Goal: Task Accomplishment & Management: Use online tool/utility

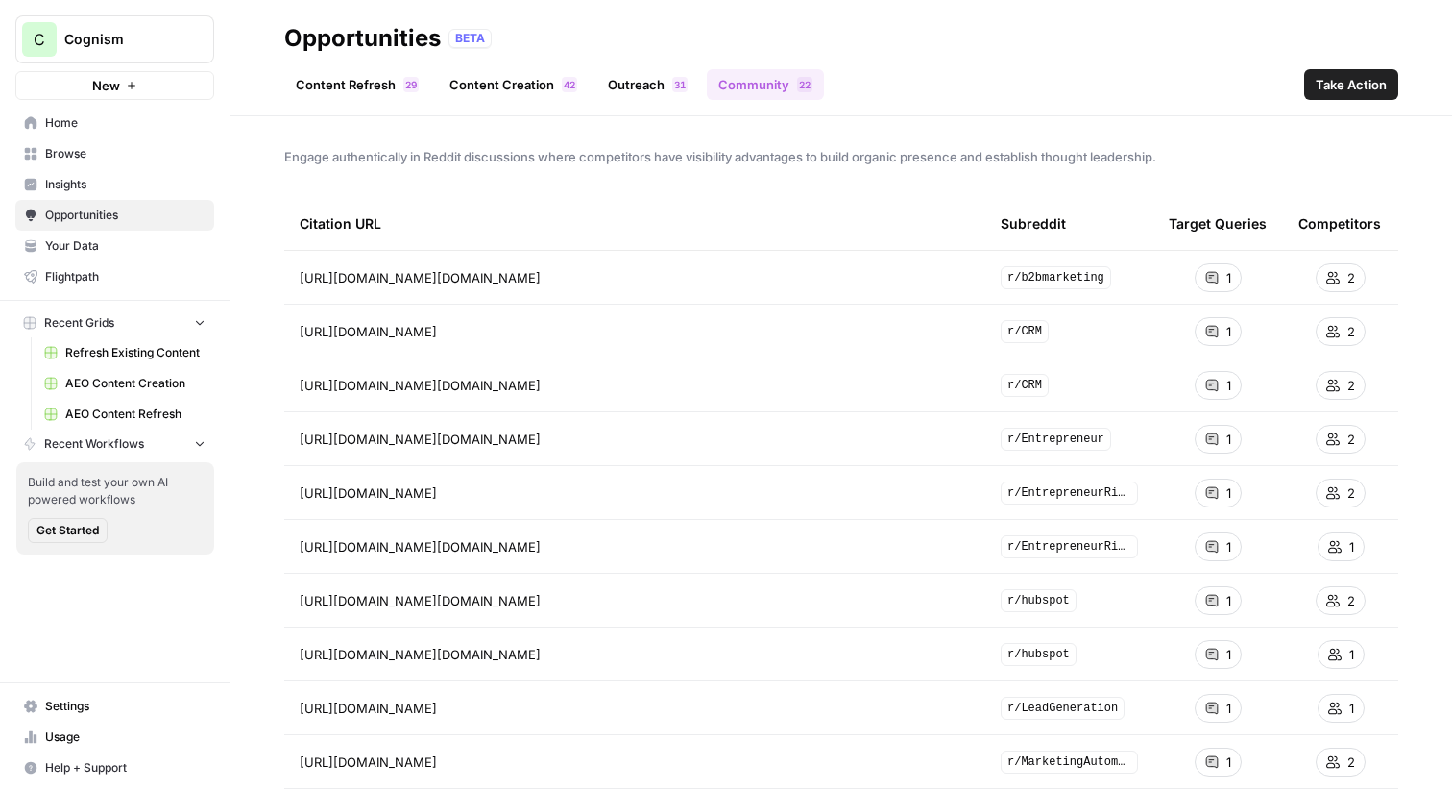
click at [110, 30] on span "Cognism" at bounding box center [122, 39] width 116 height 19
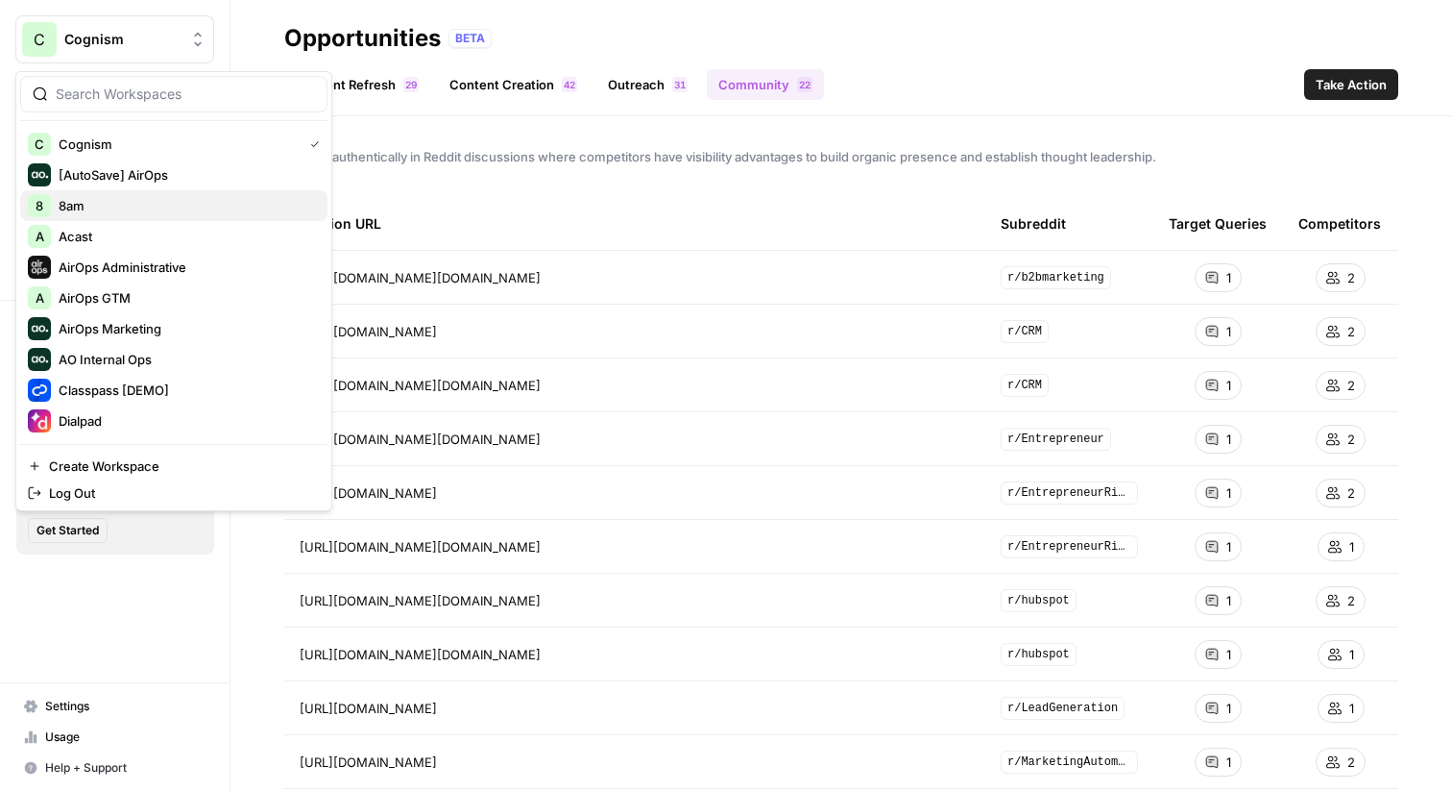
click at [102, 195] on div "8 8am" at bounding box center [174, 205] width 292 height 23
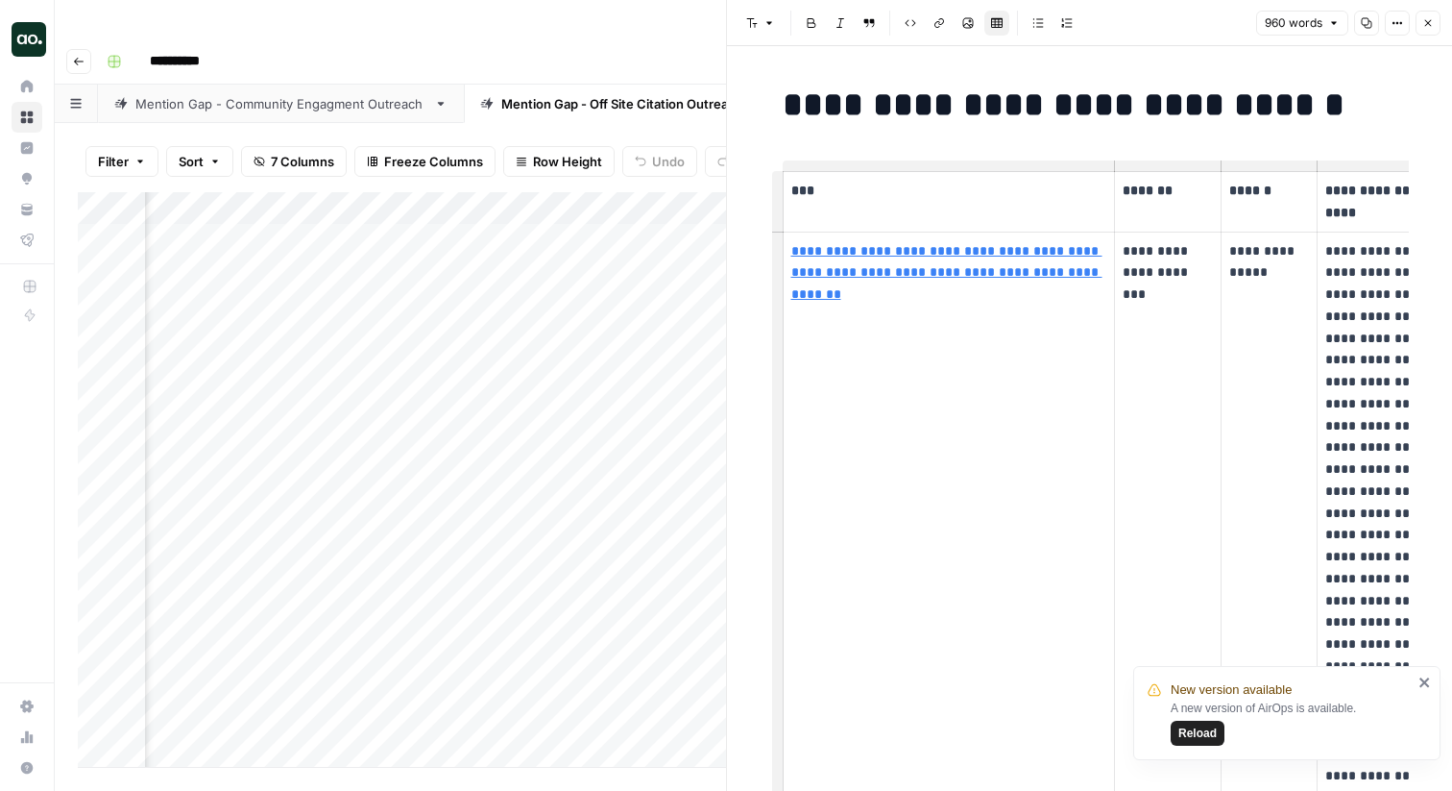
scroll to position [0, 151]
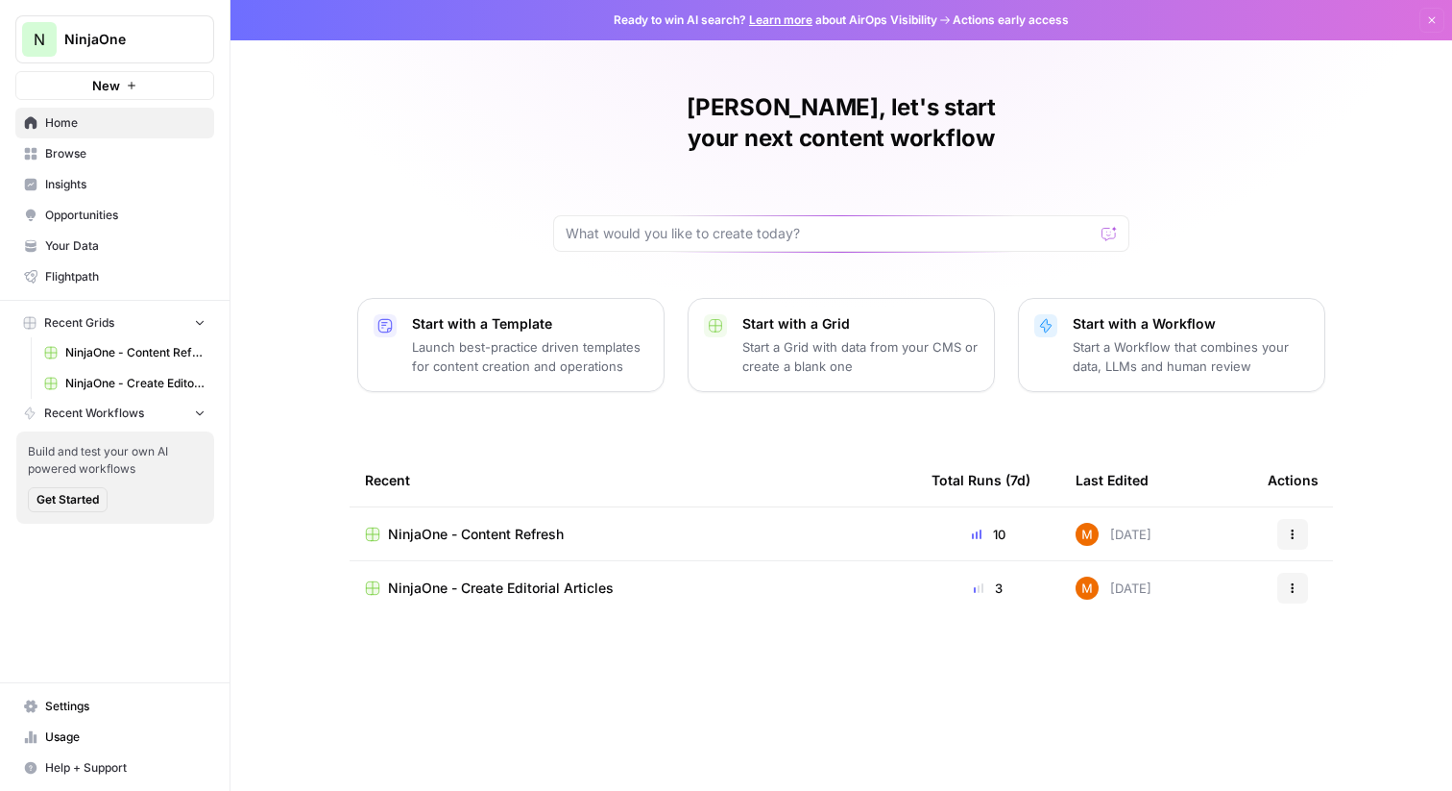
click at [109, 159] on span "Browse" at bounding box center [125, 153] width 160 height 17
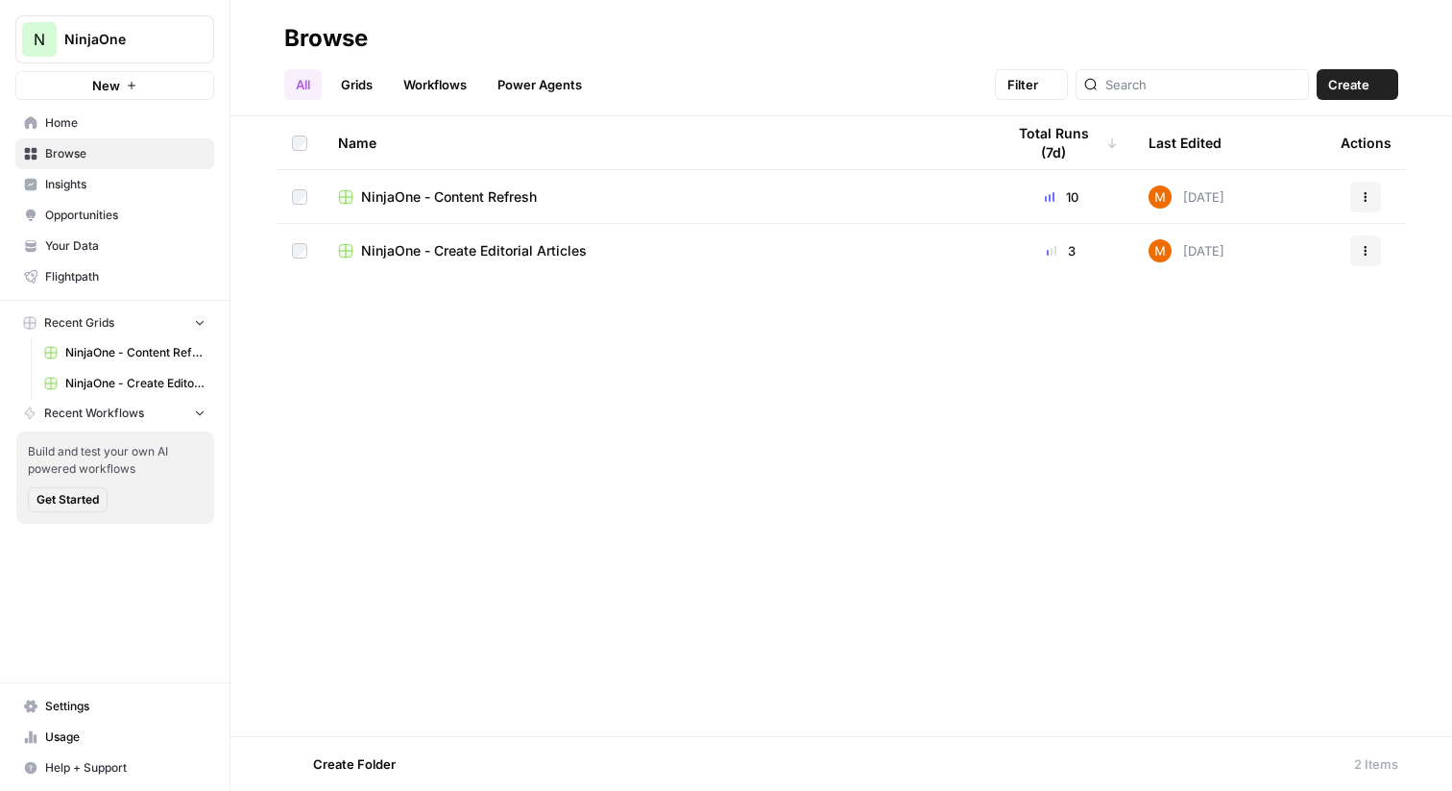
click at [109, 180] on span "Insights" at bounding box center [125, 184] width 160 height 17
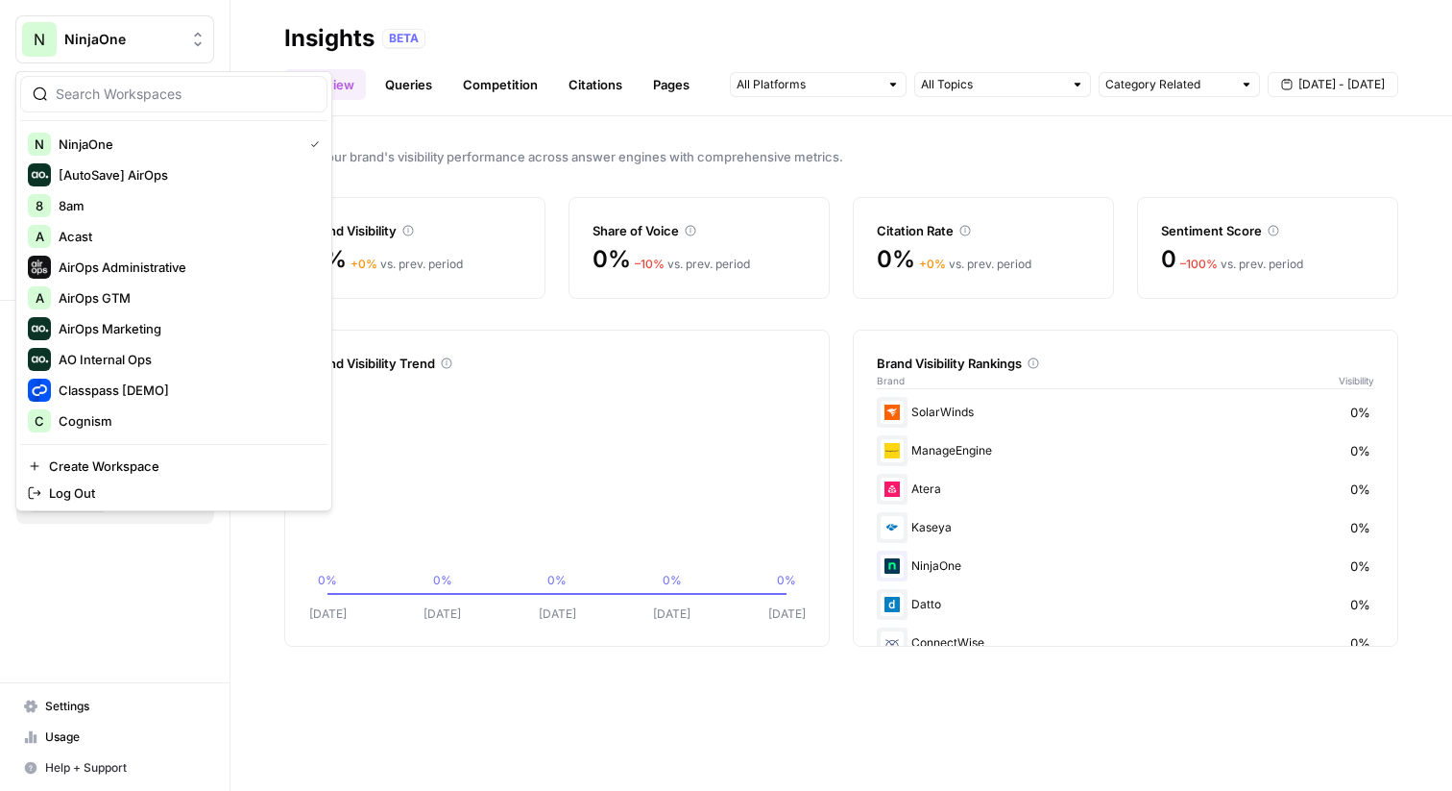
click at [120, 36] on span "NinjaOne" at bounding box center [122, 39] width 116 height 19
click at [483, 428] on icon "[DATE] Sep [DATE] Sep [DATE] 0% 0% 0% 0% 0%" at bounding box center [557, 500] width 498 height 246
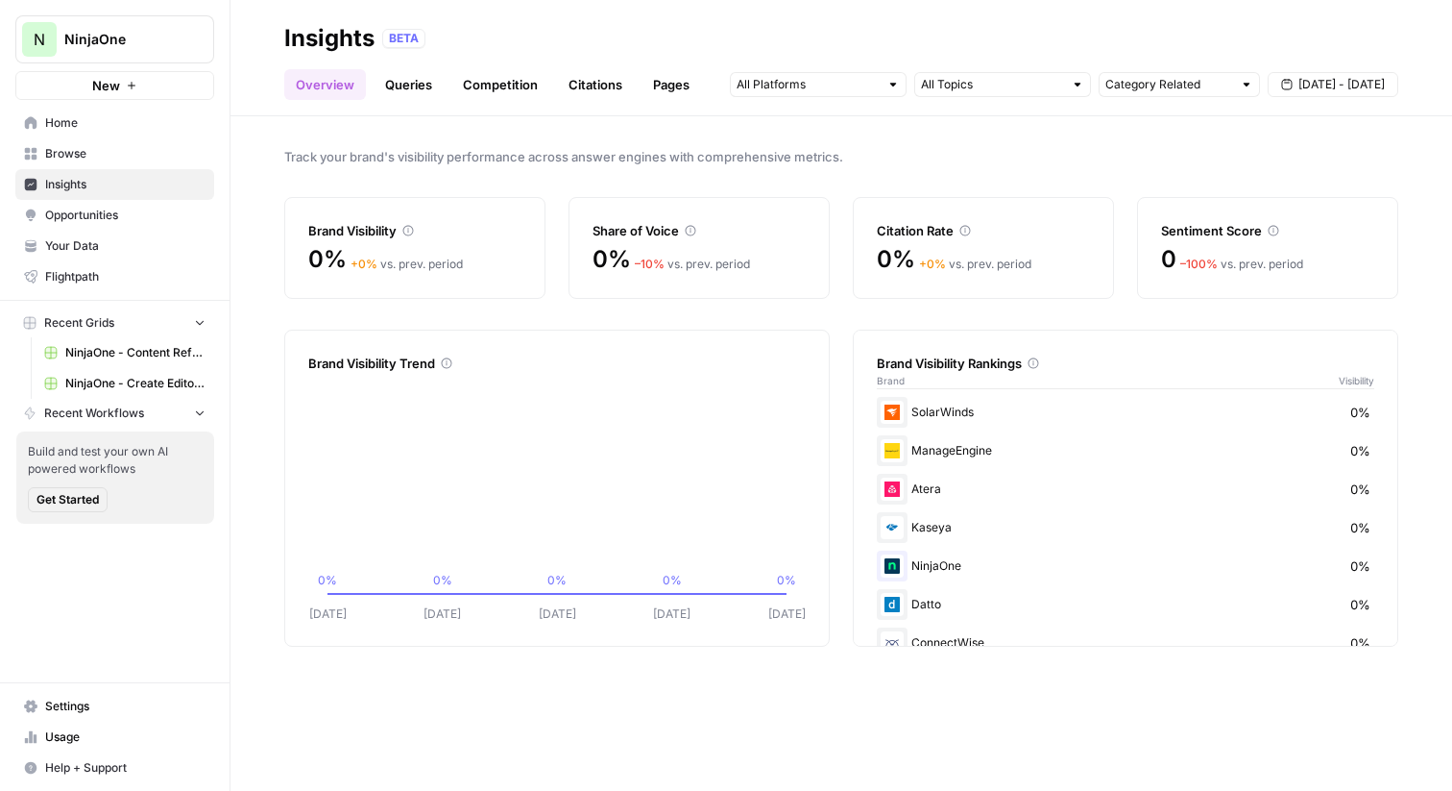
click at [167, 42] on span "NinjaOne" at bounding box center [122, 39] width 116 height 19
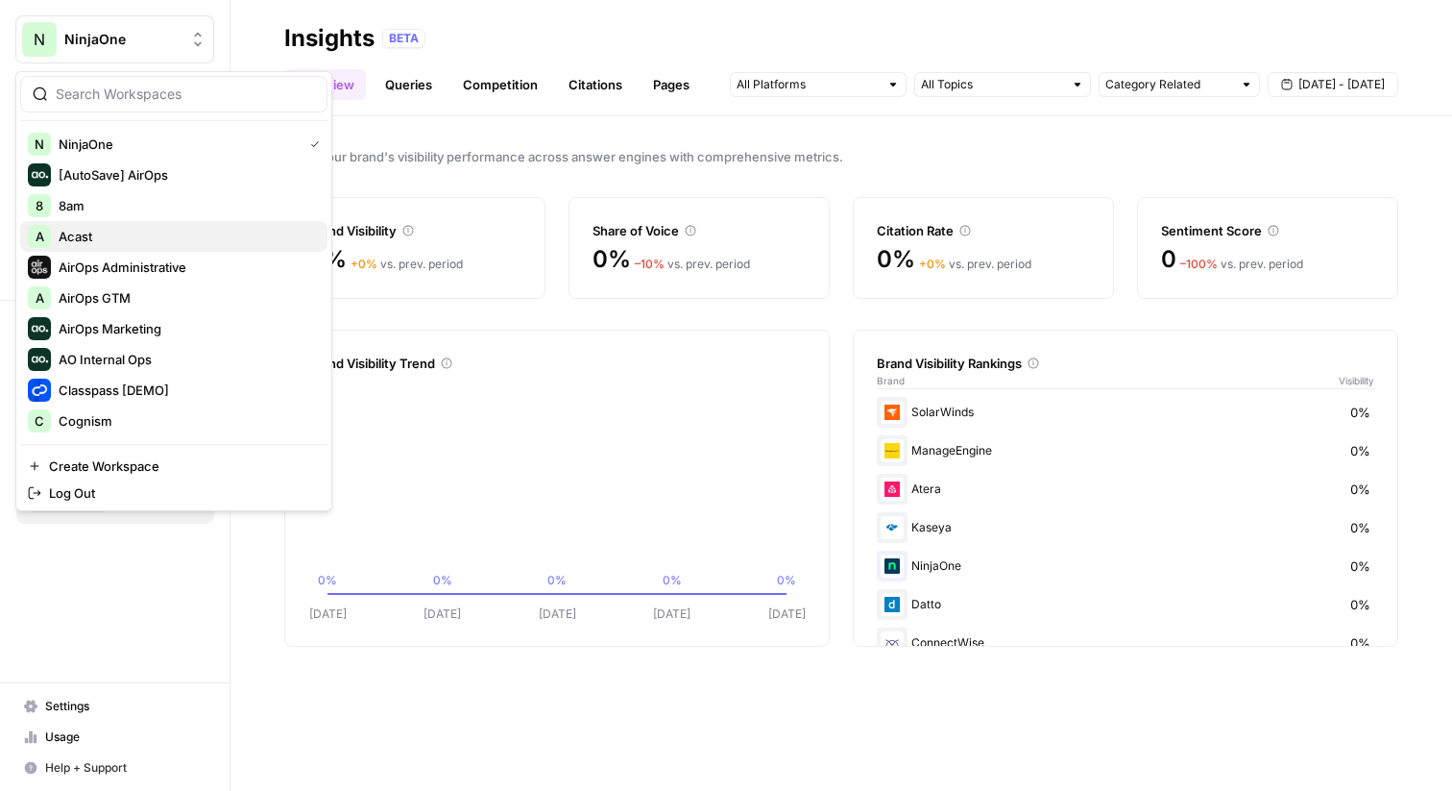
click at [129, 241] on span "Acast" at bounding box center [186, 236] width 254 height 19
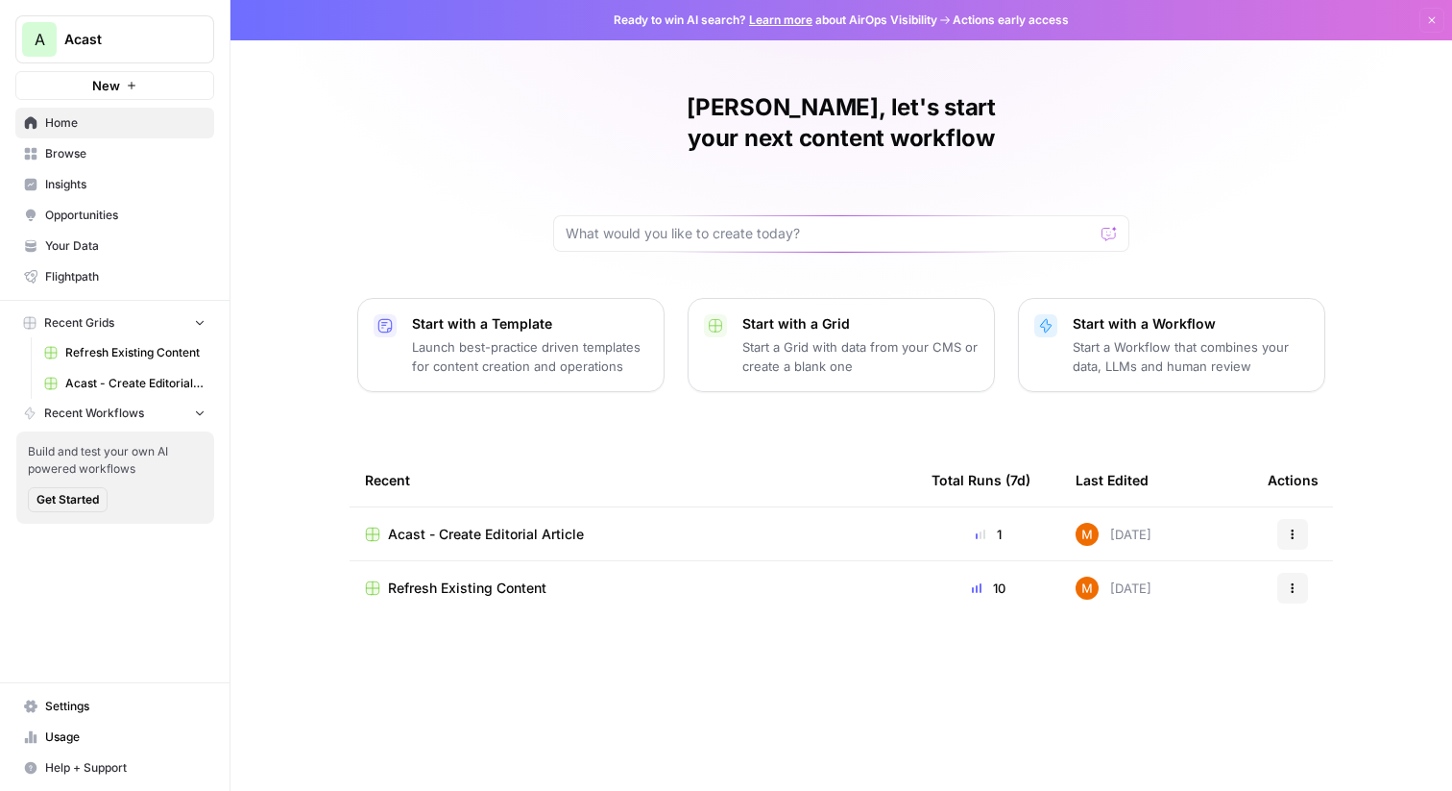
click at [158, 176] on span "Insights" at bounding box center [125, 184] width 160 height 17
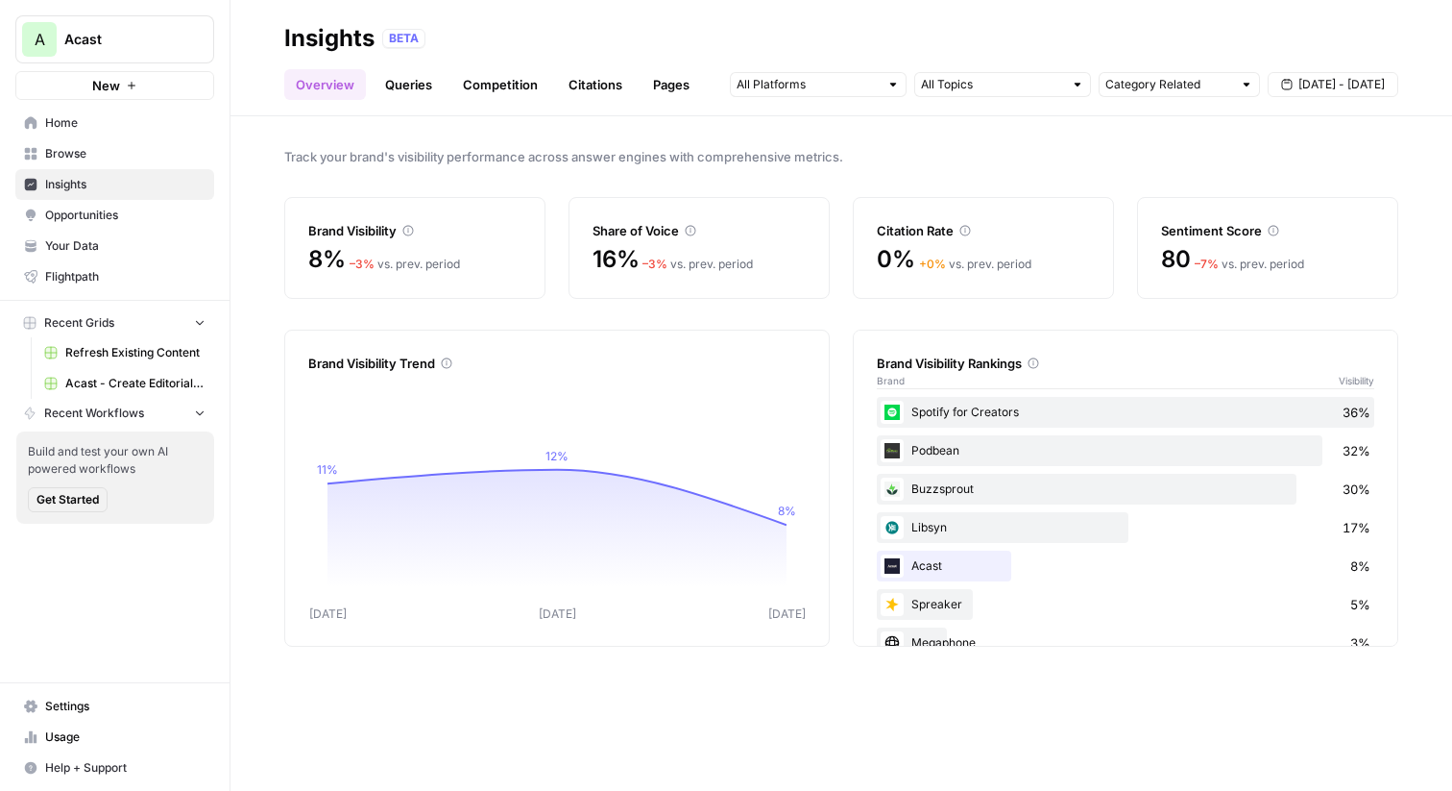
click at [414, 91] on link "Queries" at bounding box center [409, 84] width 70 height 31
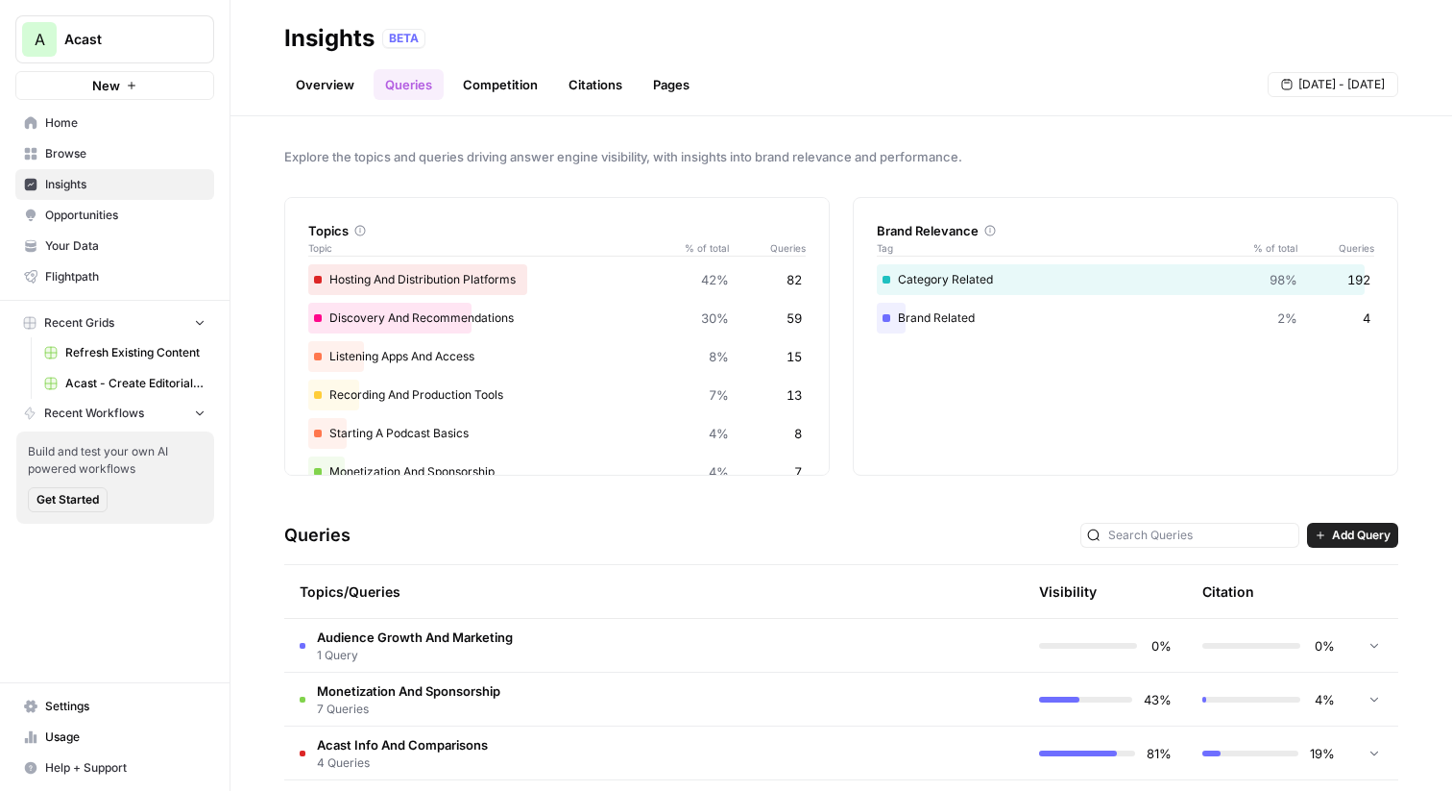
click at [119, 222] on span "Opportunities" at bounding box center [125, 215] width 160 height 17
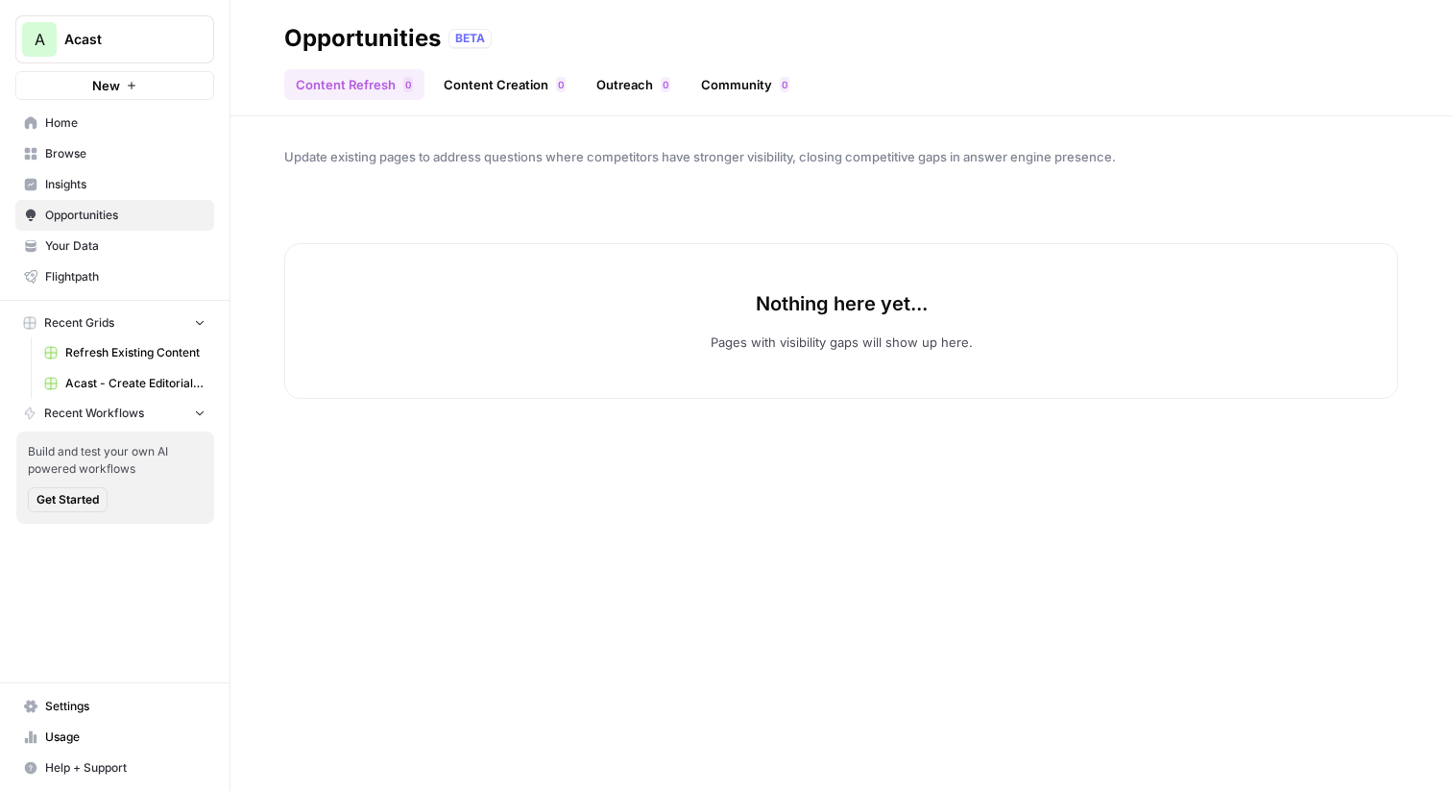
click at [425, 83] on ul "Content Refresh 0 Content Creation 0 Outreach 0 Community 0" at bounding box center [542, 84] width 517 height 31
click at [497, 83] on link "Content Creation 0" at bounding box center [504, 84] width 145 height 31
click at [106, 182] on span "Insights" at bounding box center [125, 184] width 160 height 17
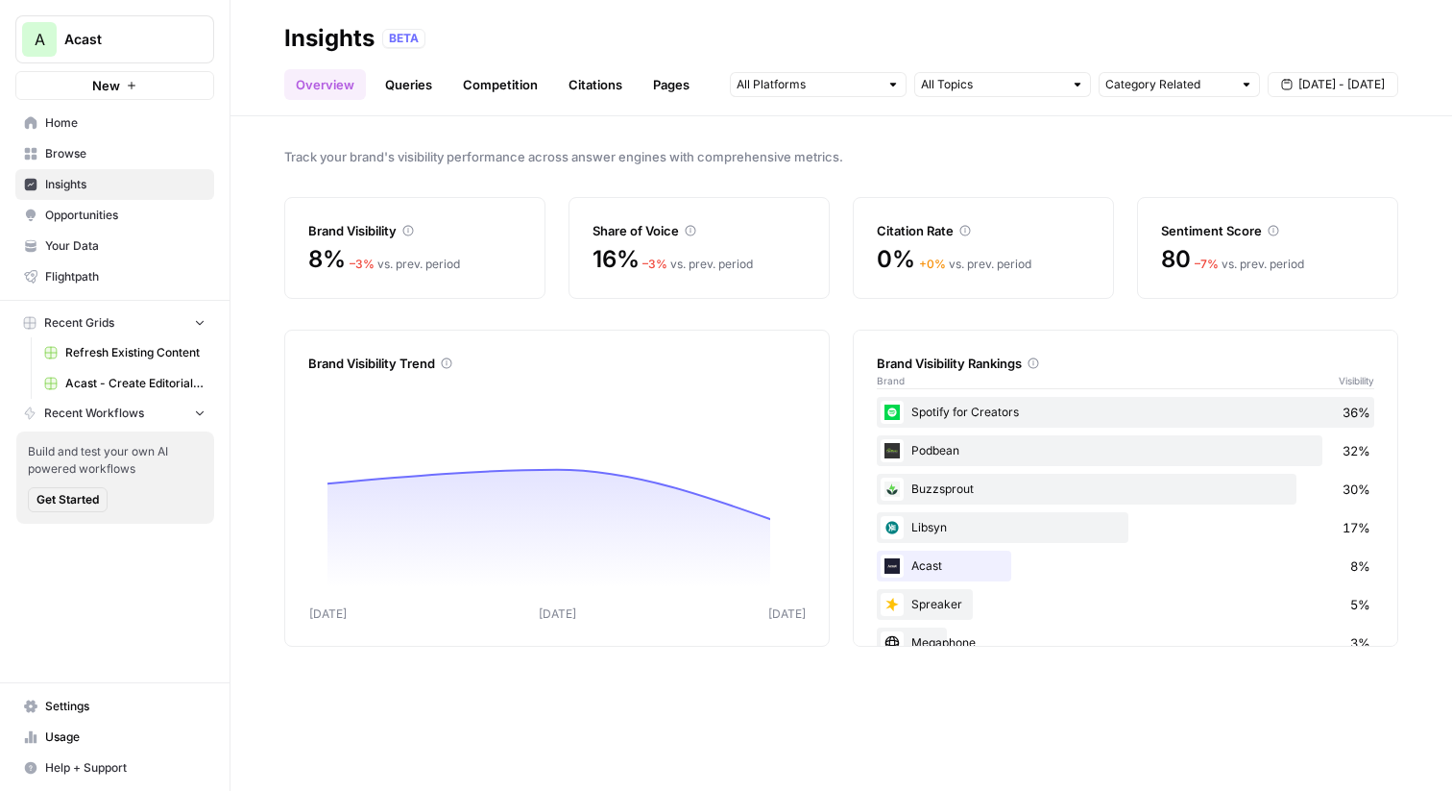
click at [512, 78] on link "Competition" at bounding box center [500, 84] width 98 height 31
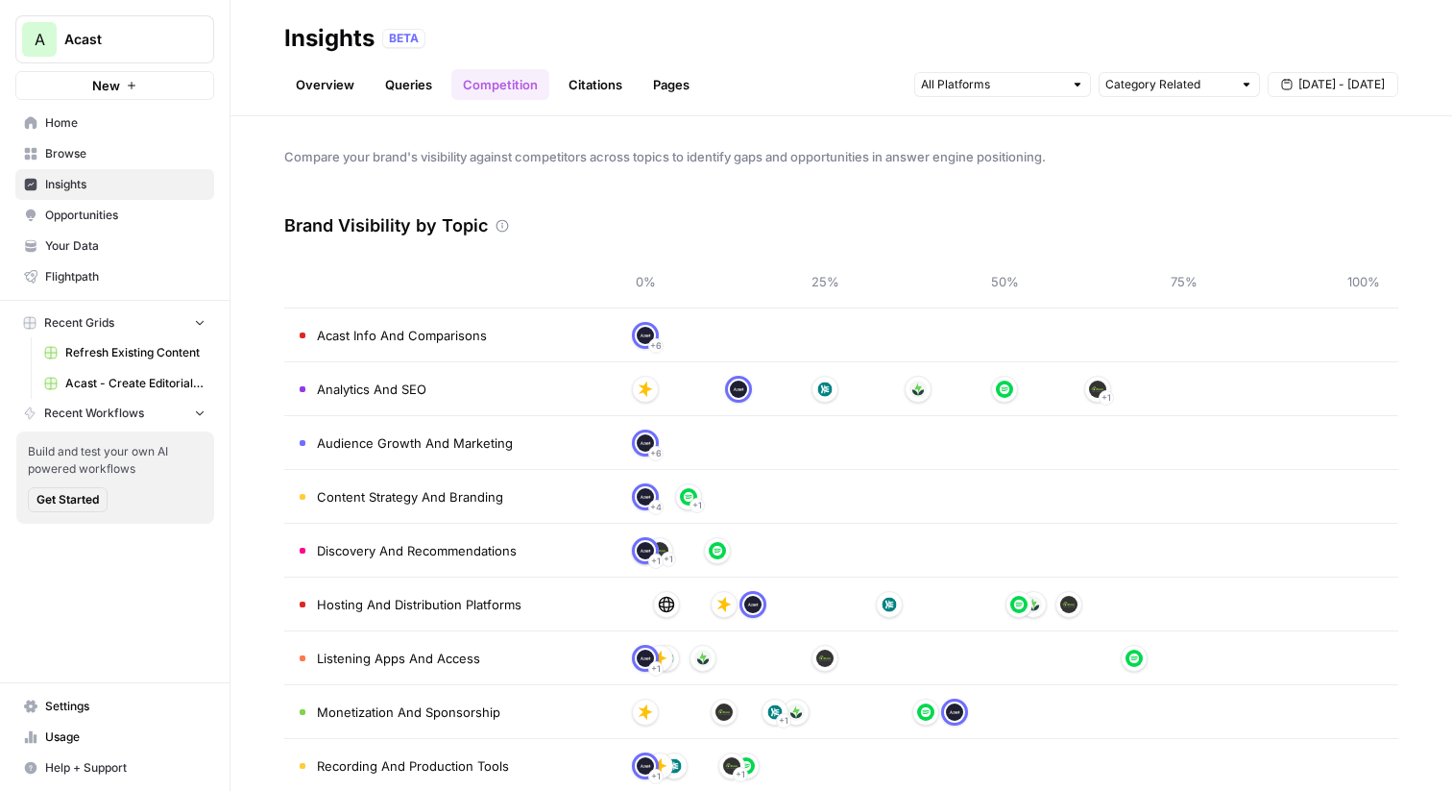
click at [340, 85] on link "Overview" at bounding box center [325, 84] width 82 height 31
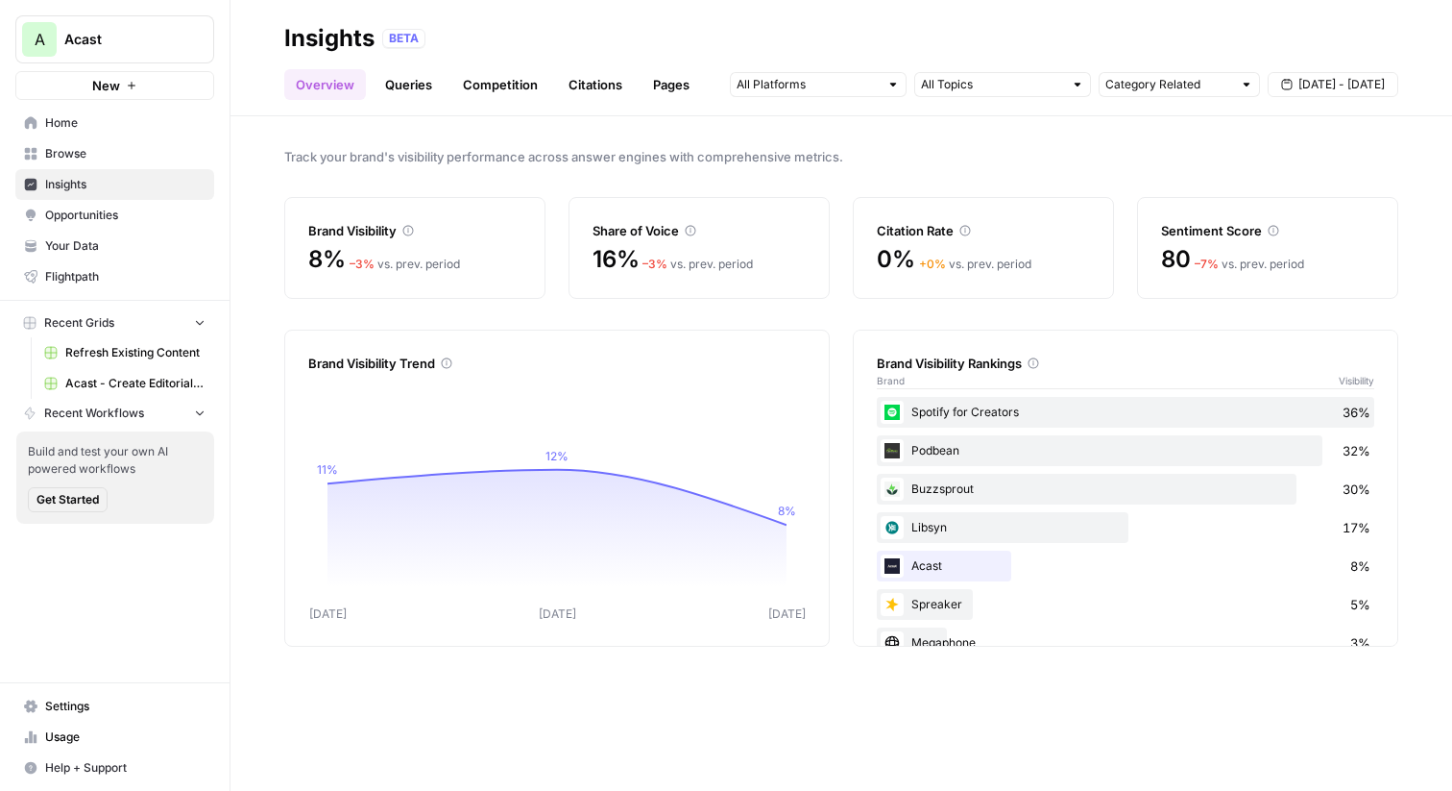
click at [138, 379] on span "Acast - Create Editorial Article" at bounding box center [135, 383] width 140 height 17
click at [144, 346] on span "Refresh Existing Content" at bounding box center [135, 352] width 140 height 17
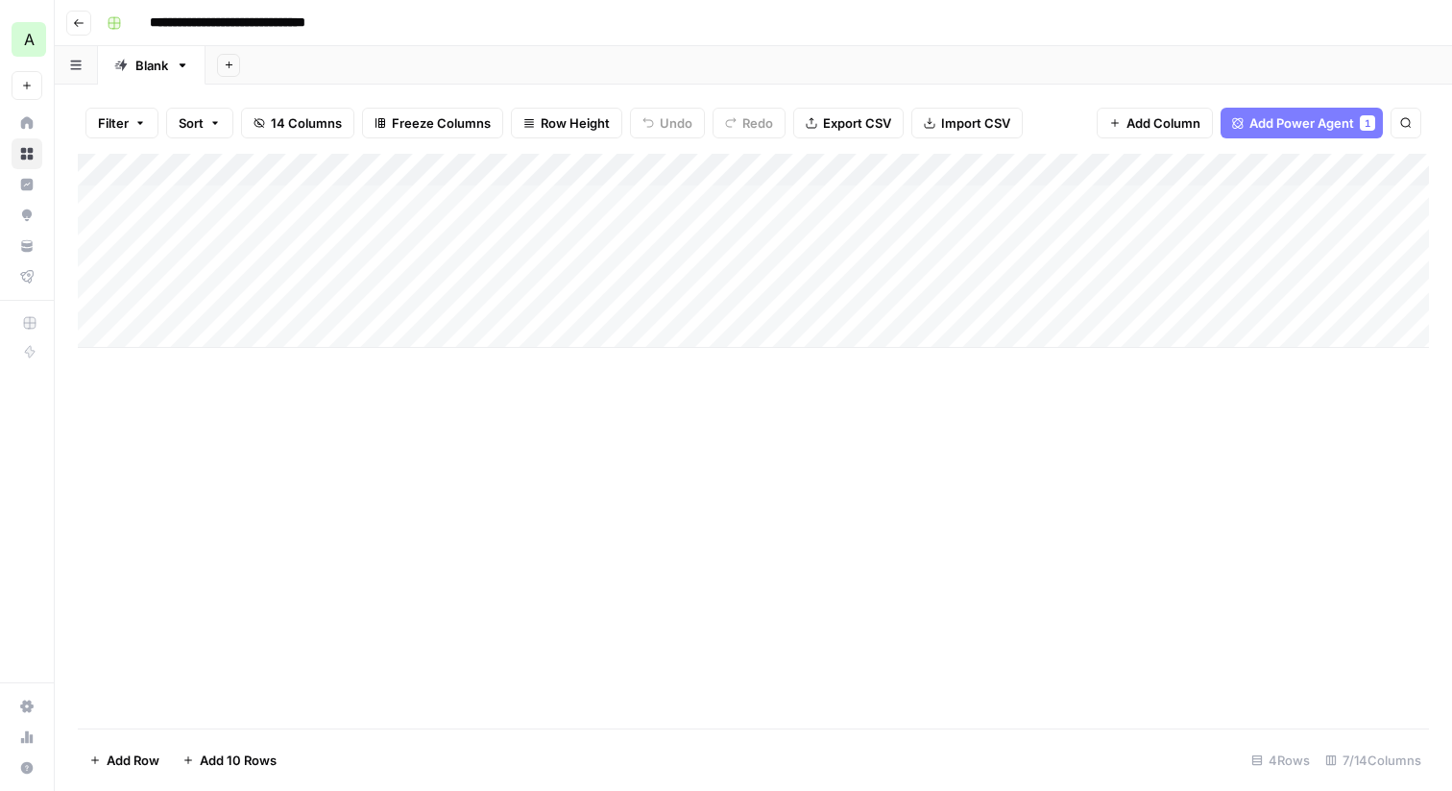
click at [540, 202] on div "Add Column" at bounding box center [754, 251] width 1352 height 194
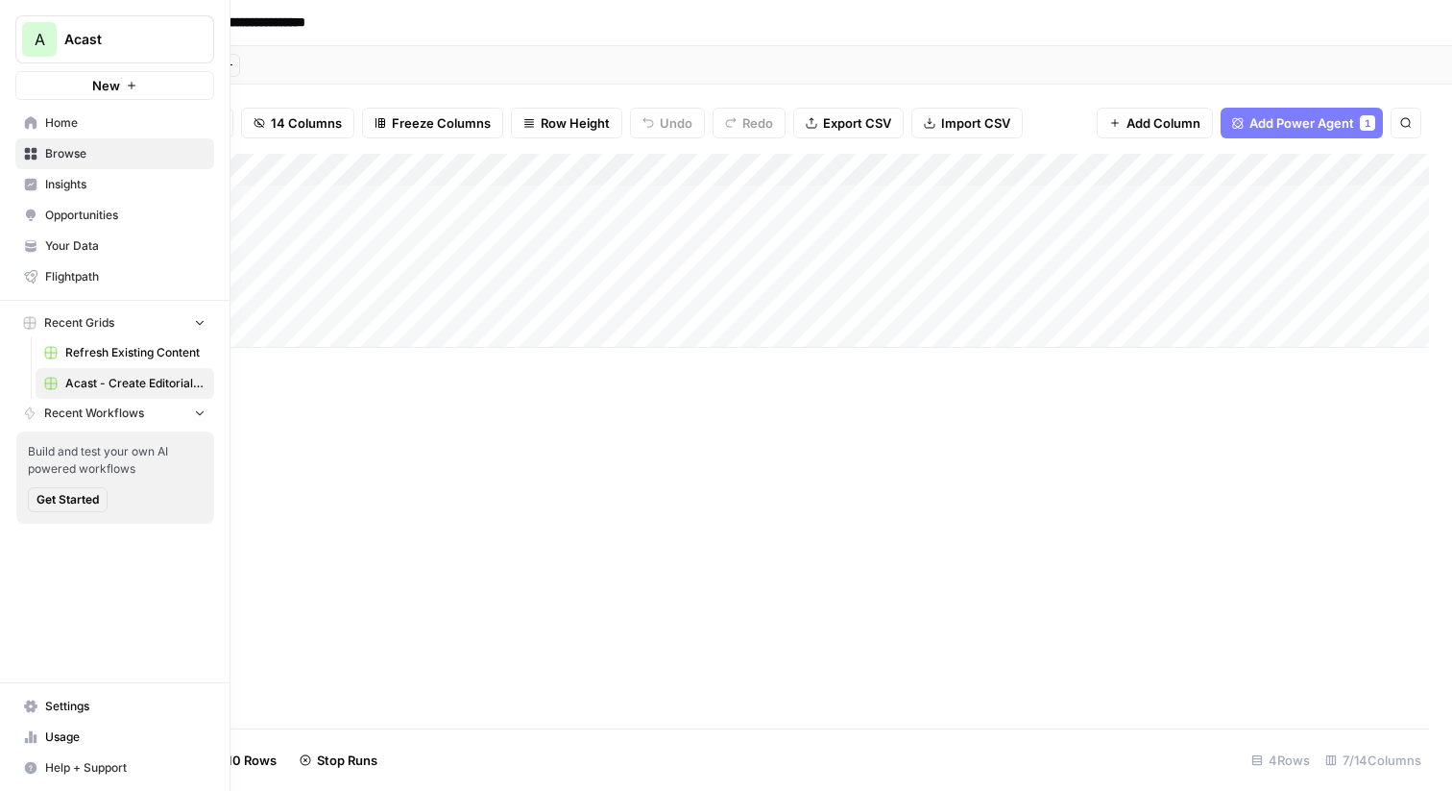
click at [35, 30] on span "A" at bounding box center [40, 39] width 11 height 23
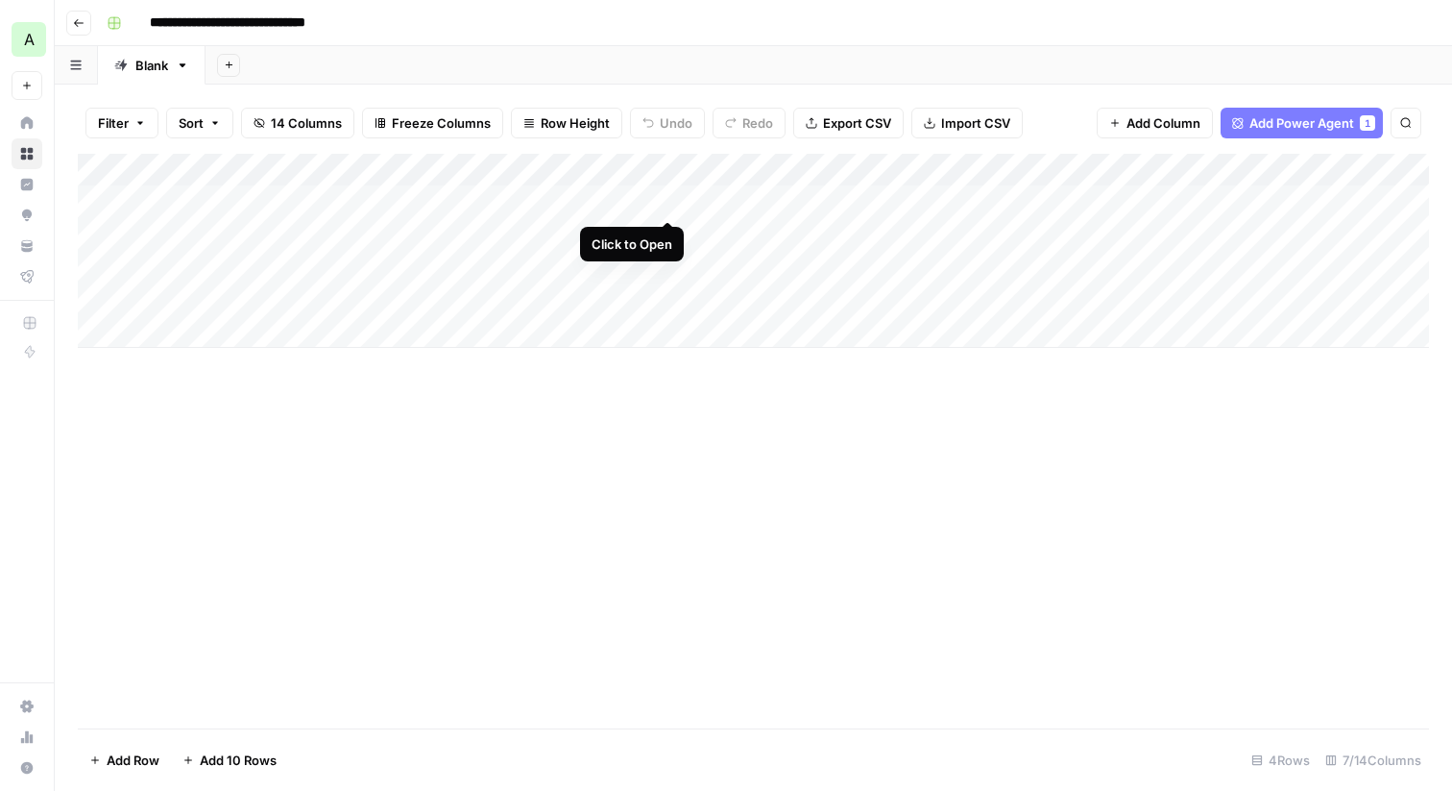
click at [660, 201] on div "Add Column" at bounding box center [754, 251] width 1352 height 194
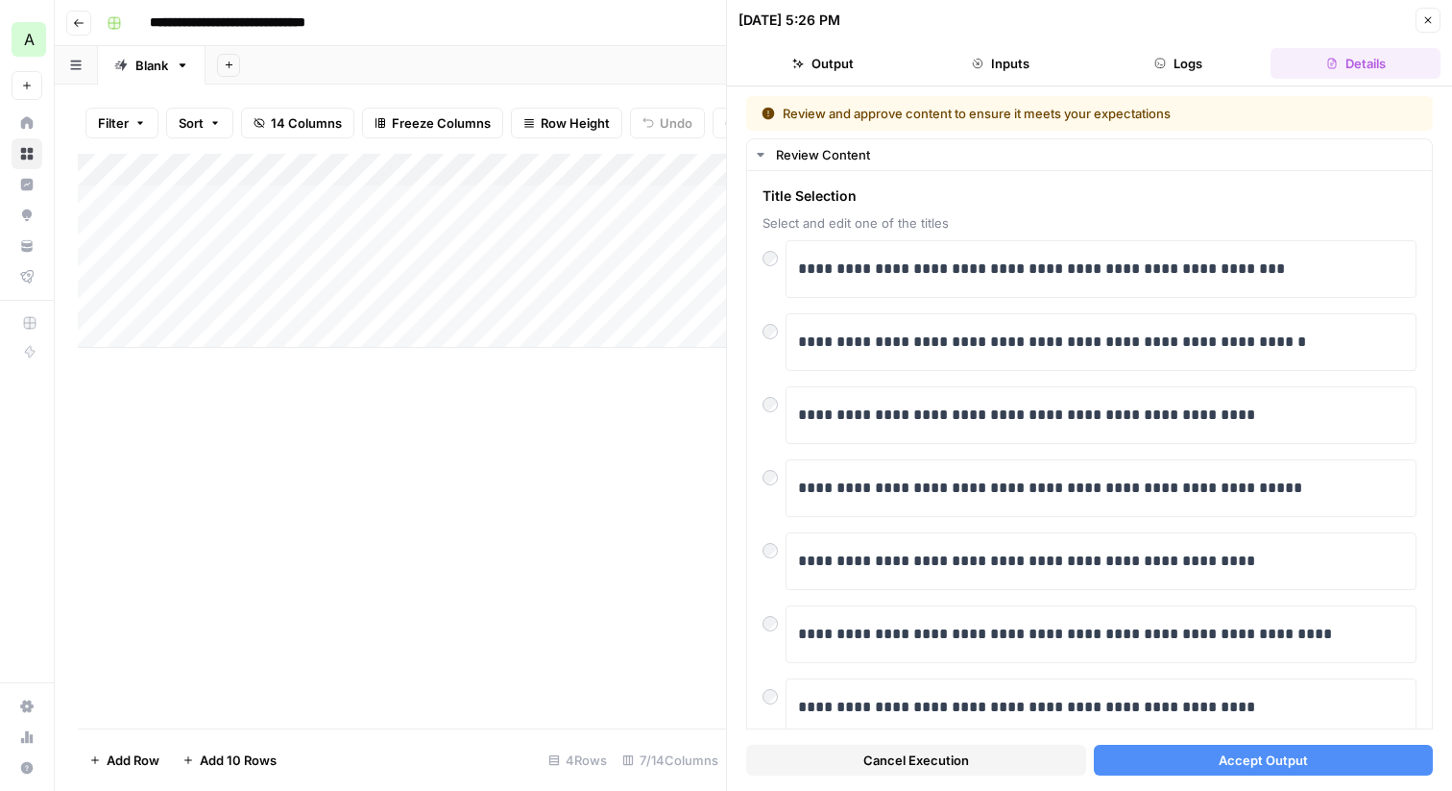
click at [1183, 762] on button "Accept Output" at bounding box center [1264, 759] width 340 height 31
